Goal: Contribute content: Add original content to the website for others to see

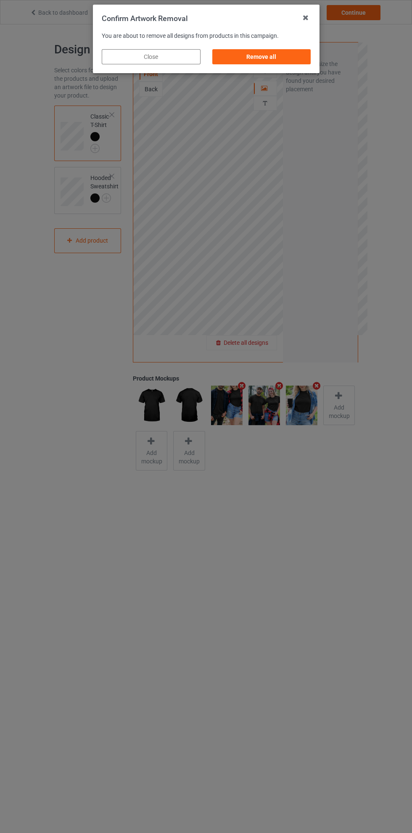
click at [268, 63] on div "Remove all" at bounding box center [261, 56] width 99 height 15
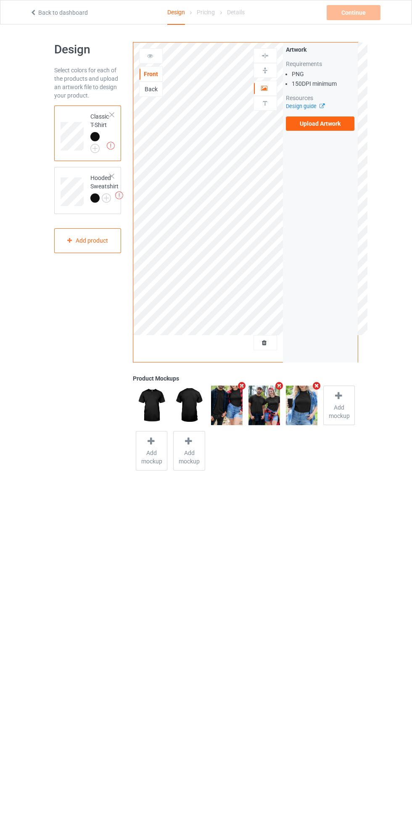
click at [330, 128] on label "Upload Artwork" at bounding box center [320, 124] width 69 height 14
click at [0, 0] on input "Upload Artwork" at bounding box center [0, 0] width 0 height 0
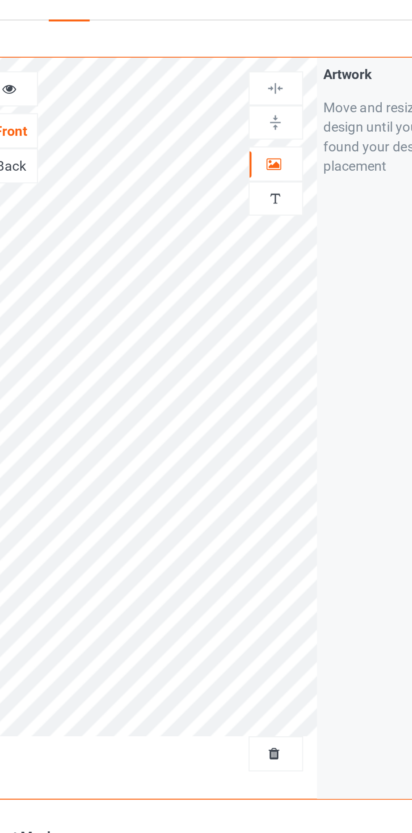
scroll to position [2, 0]
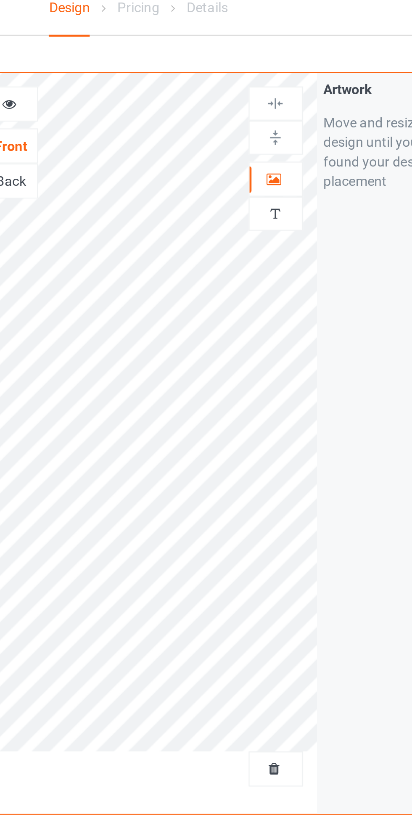
click at [267, 85] on icon at bounding box center [264, 85] width 7 height 6
click at [289, 170] on div "Artwork Move and resize the design until you have found your desired placement" at bounding box center [320, 200] width 75 height 320
click at [266, 53] on img at bounding box center [265, 54] width 8 height 8
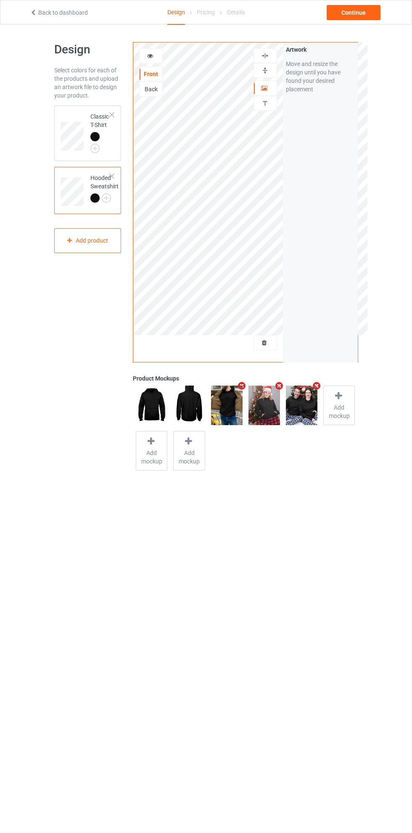
scroll to position [0, 0]
click at [70, 108] on div "Classic T-Shirt" at bounding box center [87, 134] width 67 height 56
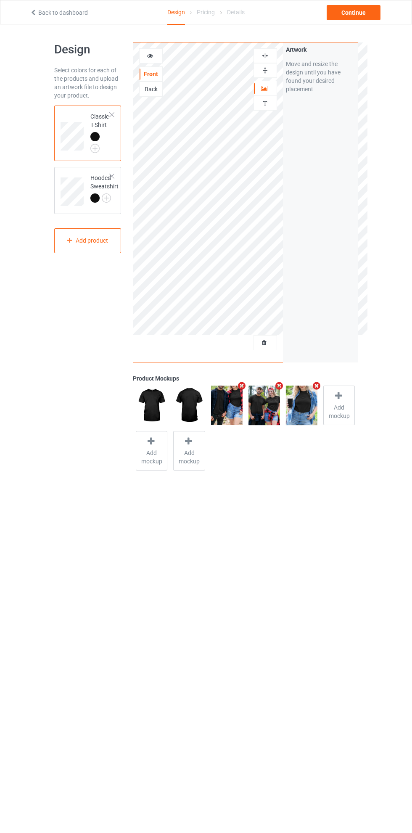
click at [266, 59] on img at bounding box center [265, 56] width 8 height 8
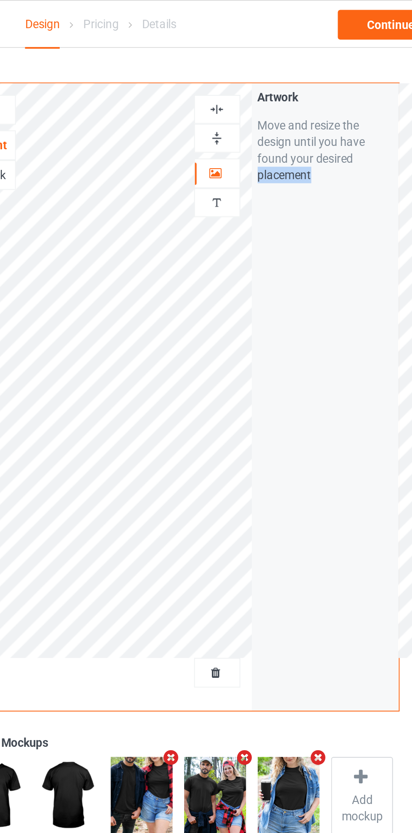
click at [318, 157] on div "Artwork Move and resize the design until you have found your desired placement" at bounding box center [320, 202] width 75 height 320
click at [268, 54] on img at bounding box center [265, 56] width 8 height 8
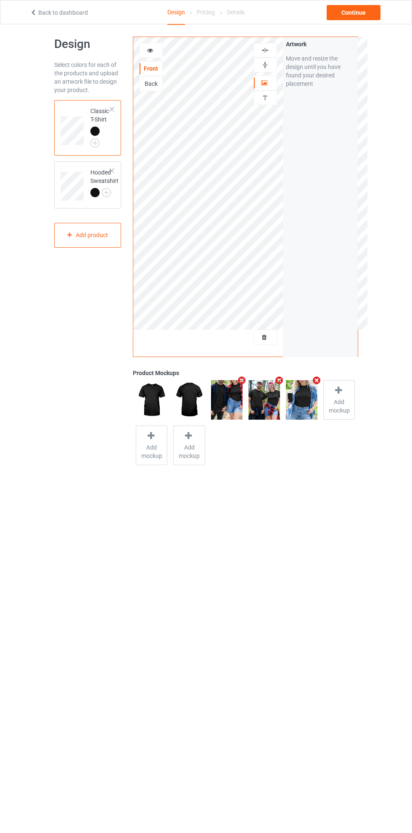
scroll to position [6, 0]
click at [359, 14] on div "Continue" at bounding box center [354, 12] width 54 height 15
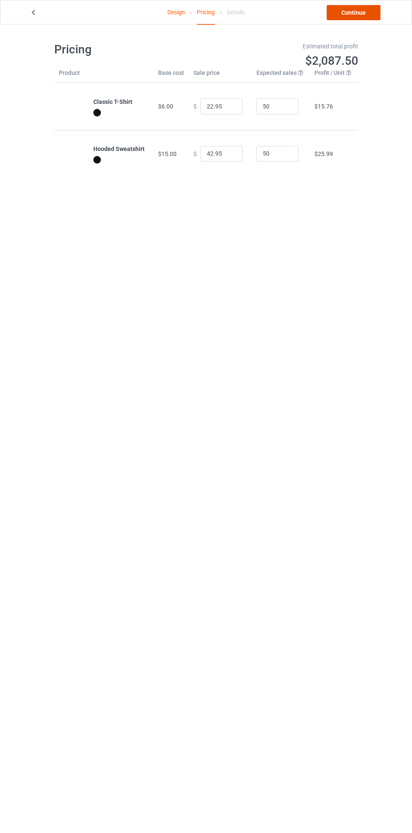
click at [364, 18] on link "Continue" at bounding box center [354, 12] width 54 height 15
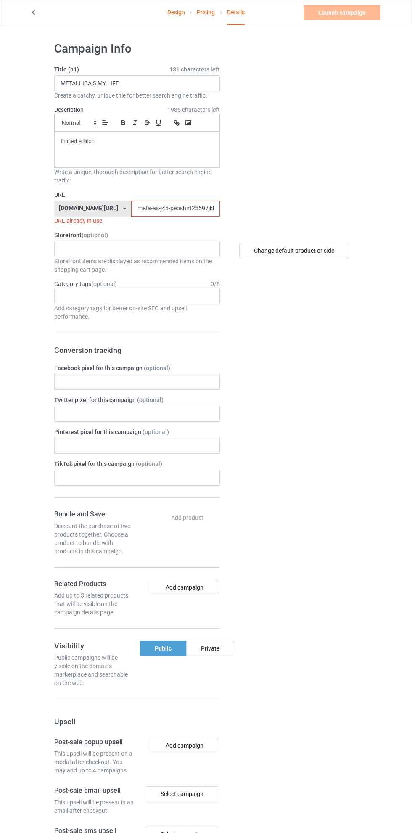
scroll to position [1, 0]
click at [153, 85] on input "METALLICA S MY LIFE" at bounding box center [137, 83] width 166 height 16
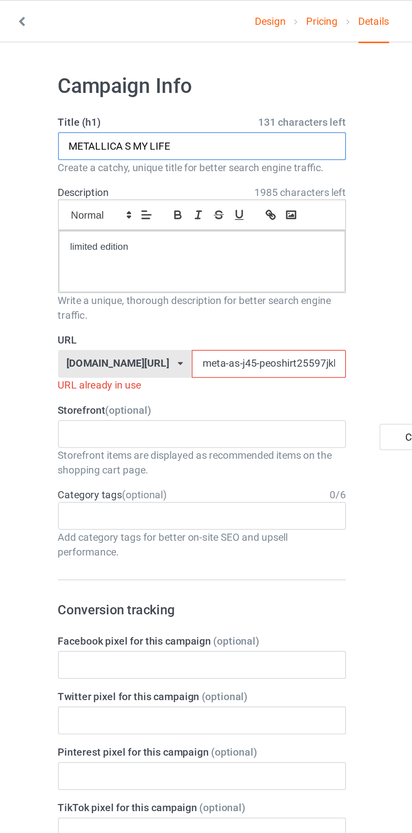
scroll to position [0, 0]
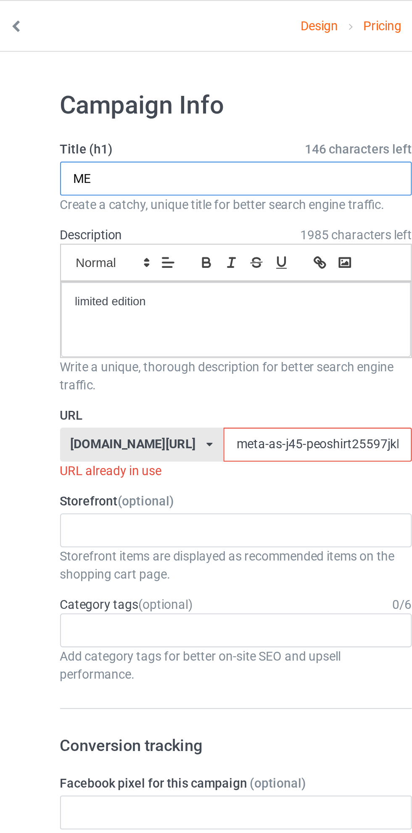
type input "M"
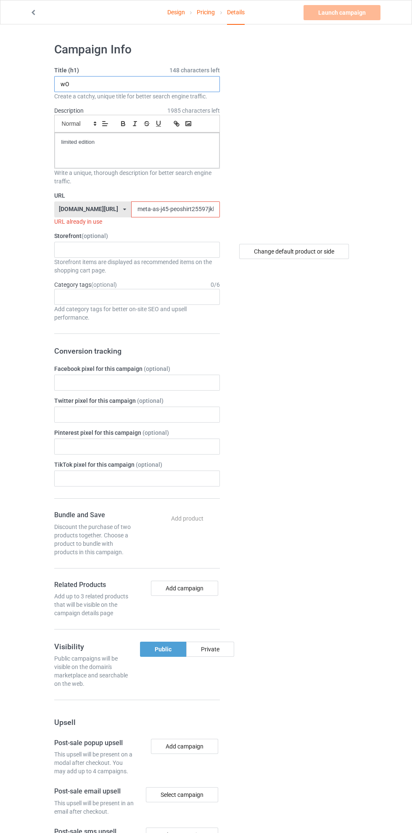
type input "w"
type input "WOMEN DONT"
click at [135, 212] on input "meta-as-j45-peoshirt25597jklo0" at bounding box center [175, 209] width 89 height 16
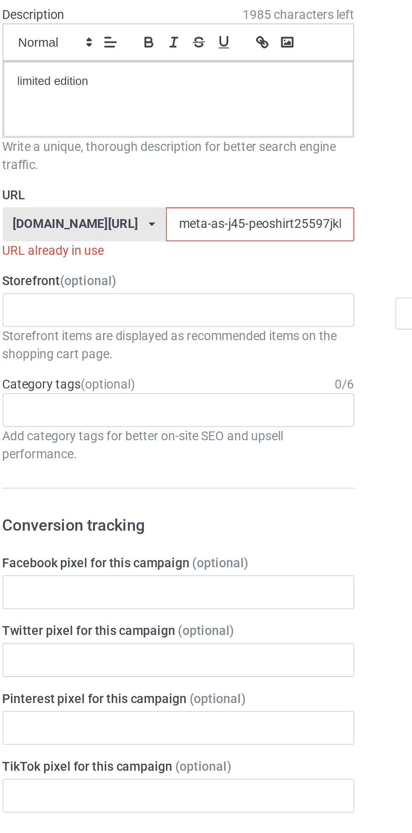
click at [131, 209] on input "meta-as-j45-peoshirt25597jklo0" at bounding box center [175, 209] width 89 height 16
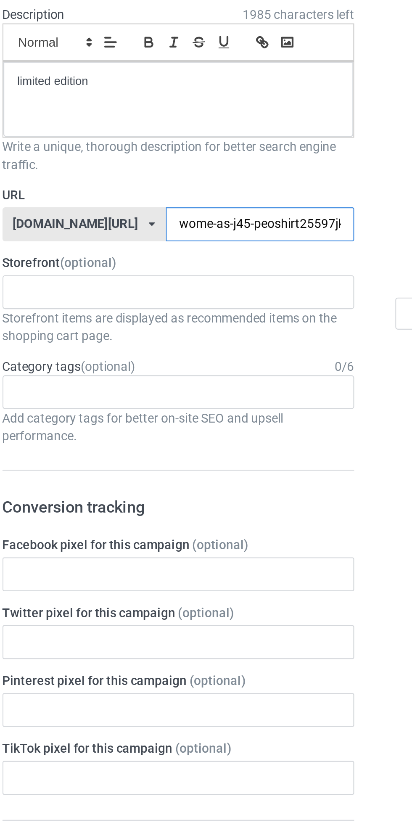
type input "women-as-j45-peoshirt25597jklo0"
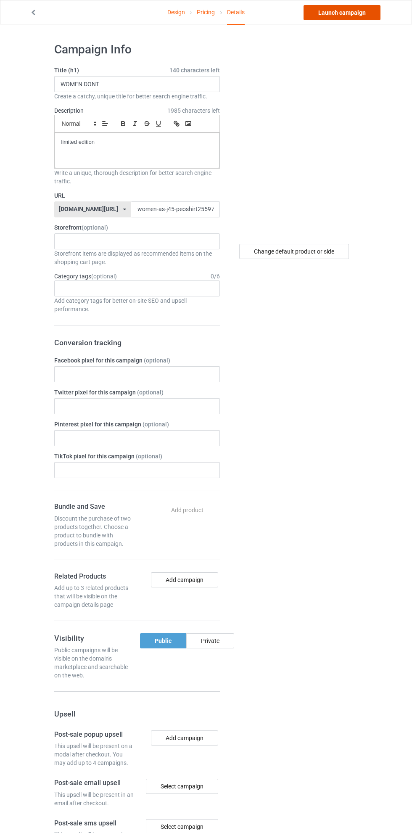
click at [362, 17] on link "Launch campaign" at bounding box center [342, 12] width 77 height 15
